Goal: Information Seeking & Learning: Check status

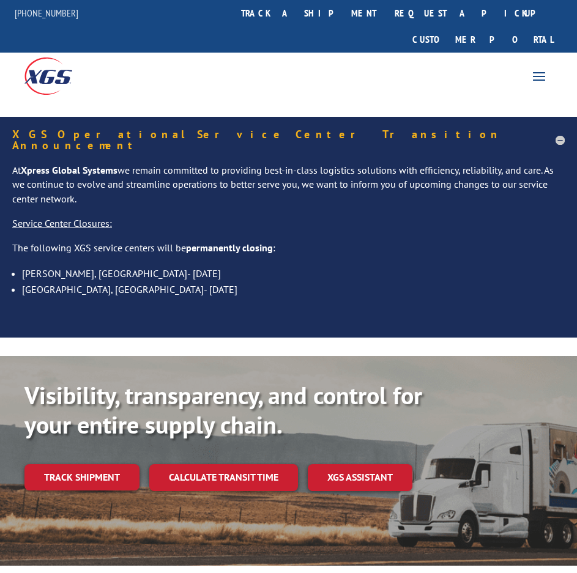
click at [332, 13] on link "track a shipment" at bounding box center [309, 13] width 154 height 26
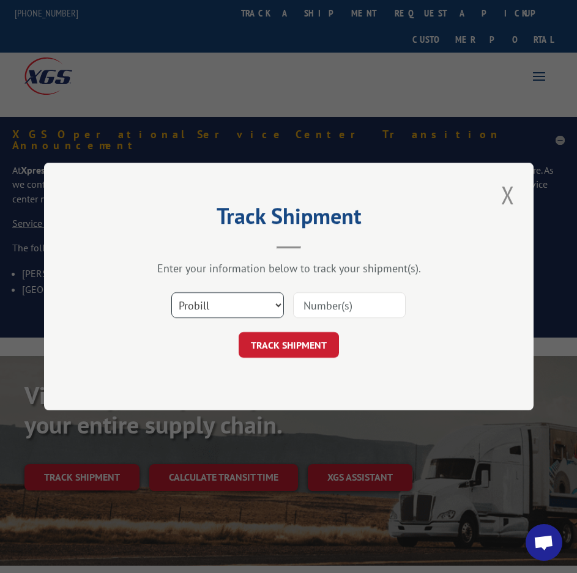
click at [245, 309] on select "Select category... Probill BOL PO" at bounding box center [227, 305] width 113 height 26
click at [171, 292] on select "Select category... Probill BOL PO" at bounding box center [227, 305] width 113 height 26
click at [233, 318] on select "Select category... Probill BOL PO" at bounding box center [227, 305] width 113 height 26
select select "po"
click at [171, 292] on select "Select category... Probill BOL PO" at bounding box center [227, 305] width 113 height 26
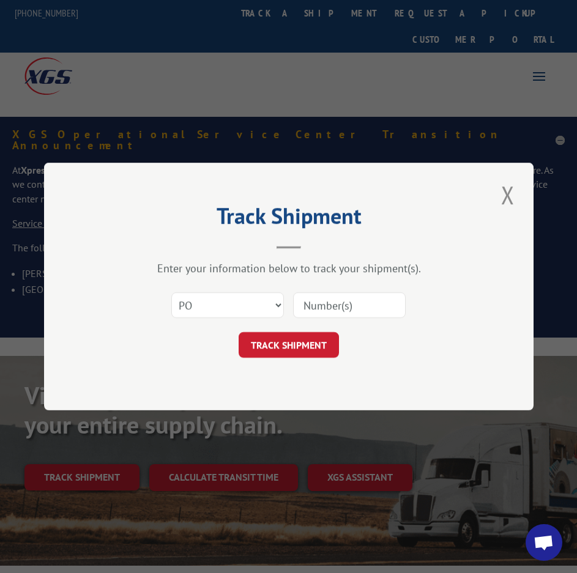
click at [315, 303] on input at bounding box center [349, 305] width 113 height 26
type input "41491671"
click button "TRACK SHIPMENT" at bounding box center [289, 345] width 100 height 26
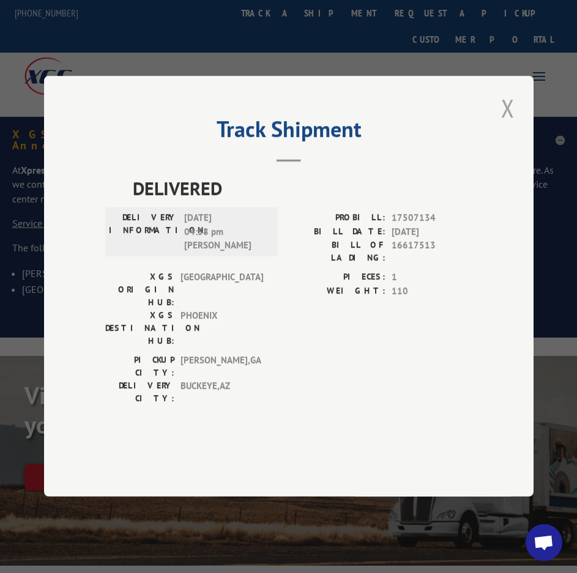
click at [516, 125] on button "Close modal" at bounding box center [507, 108] width 21 height 34
